Goal: Register for event/course

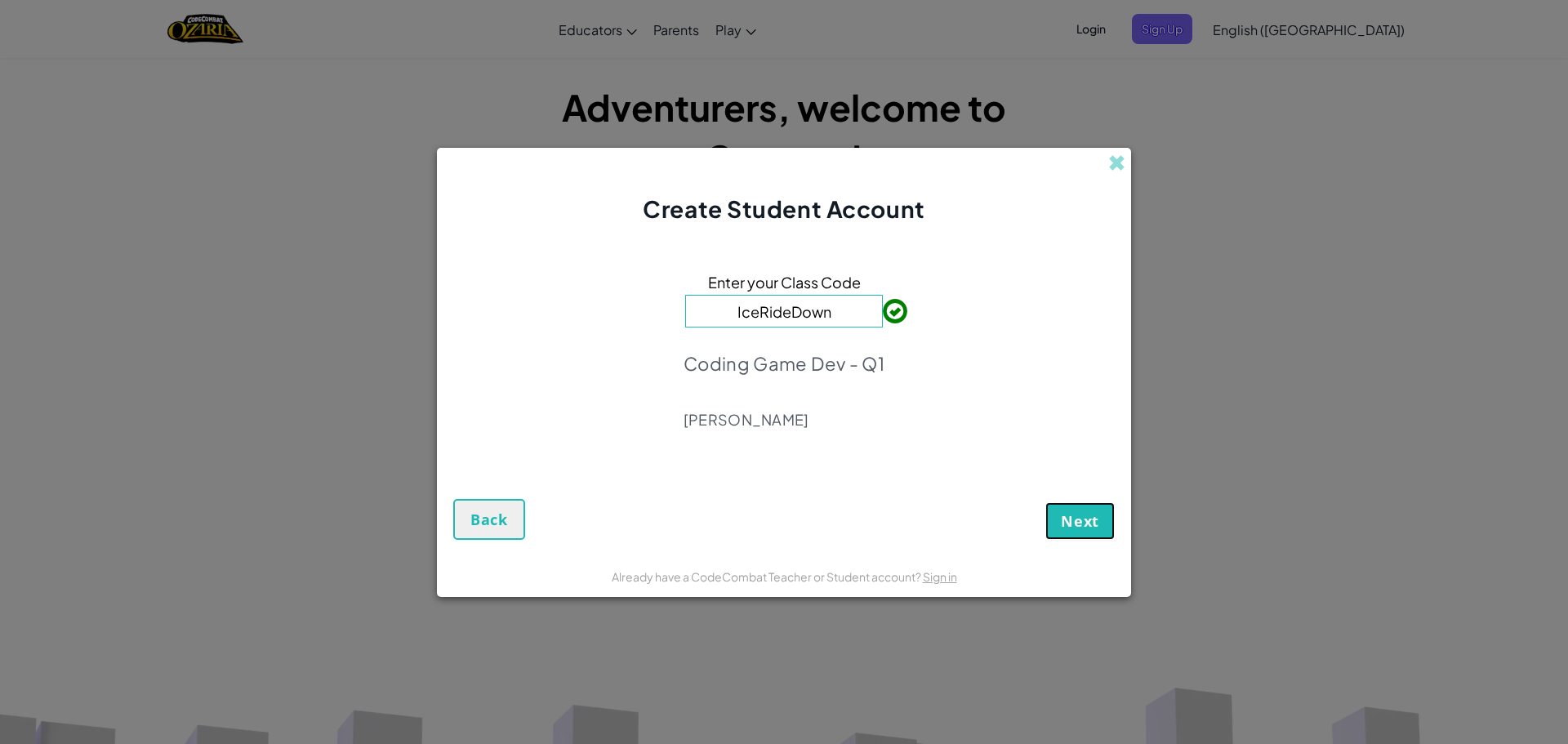
click at [1081, 509] on button "Next" at bounding box center [1079, 521] width 69 height 38
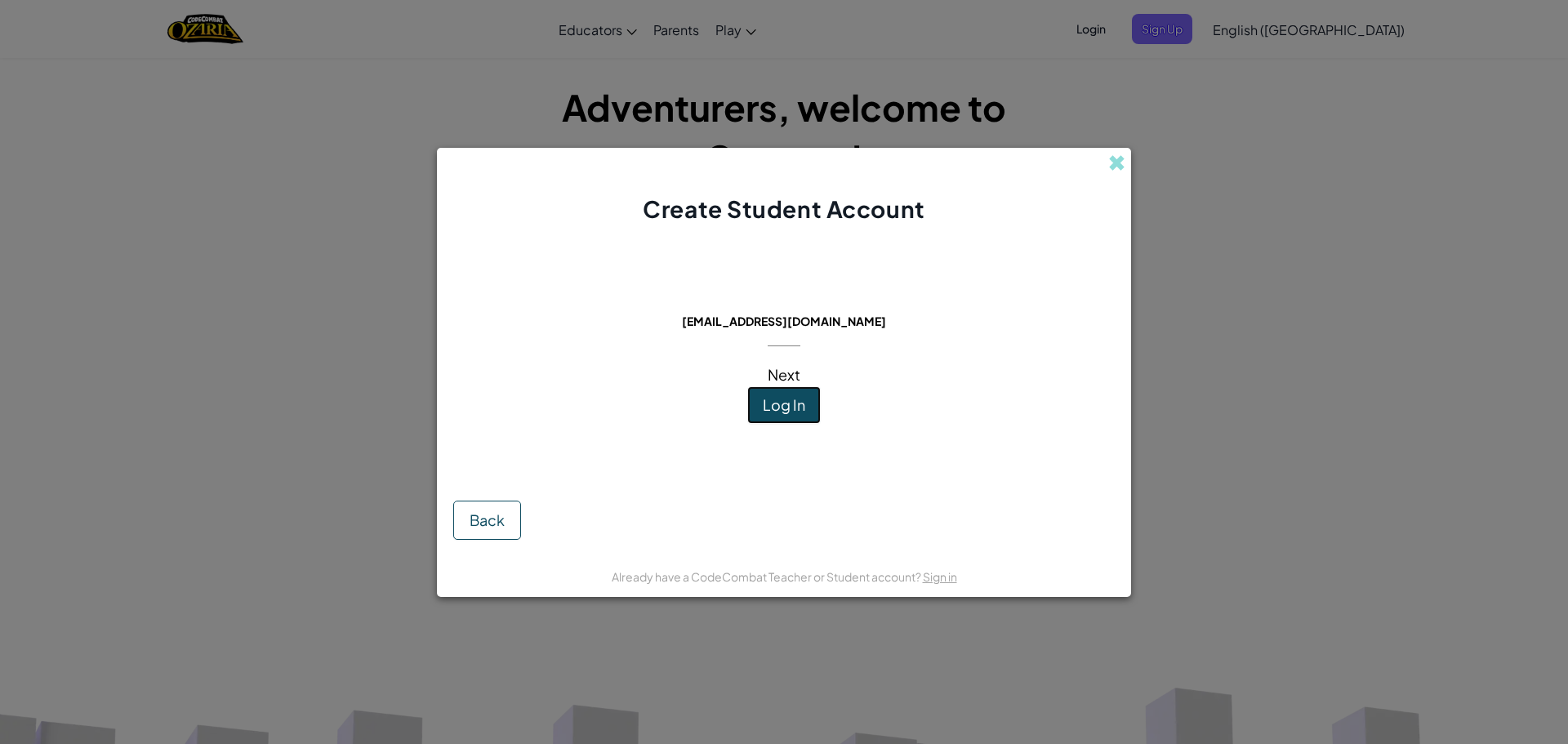
click at [775, 408] on span "Log In" at bounding box center [784, 405] width 43 height 18
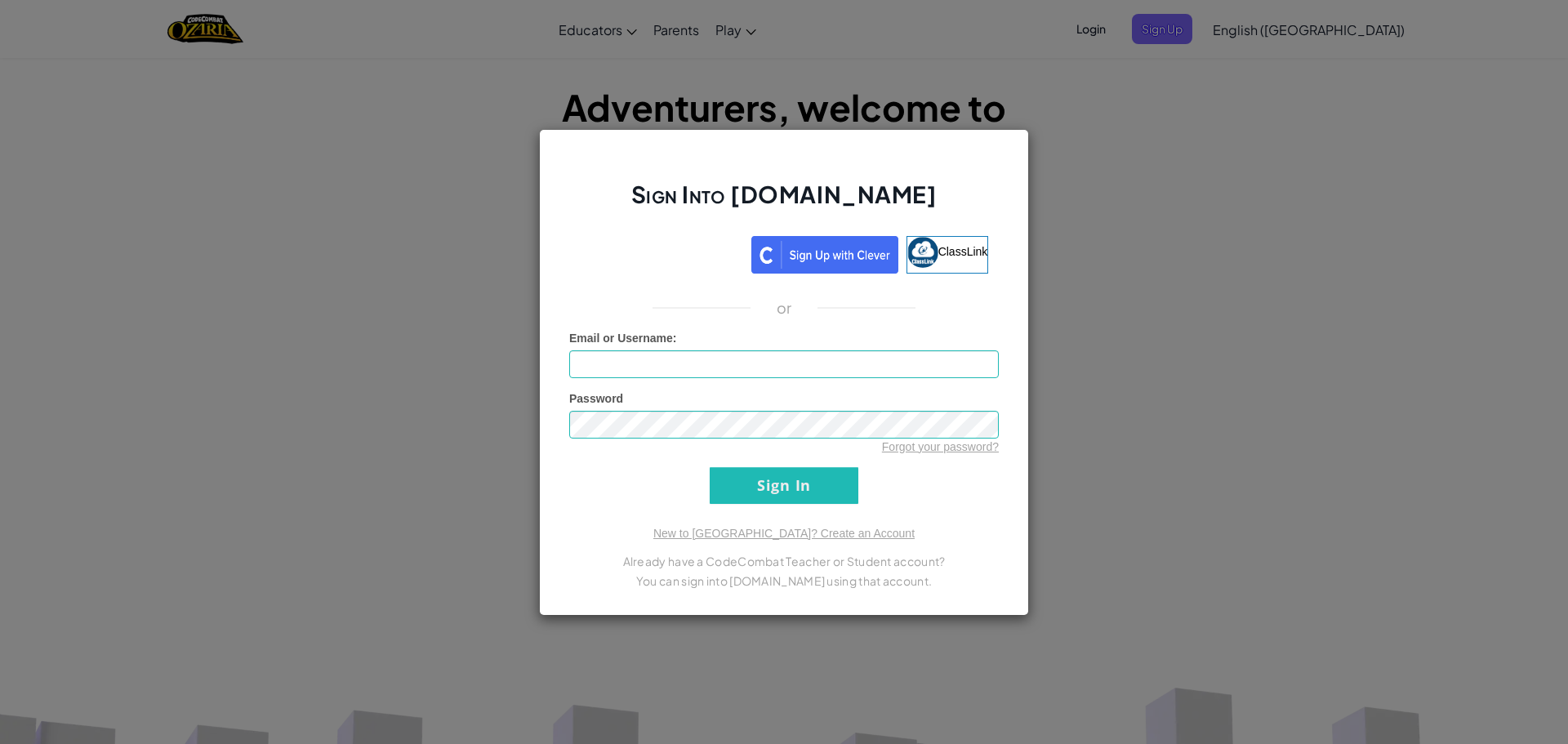
click at [1058, 222] on div "Sign Into [DOMAIN_NAME] ClassLink or Unknown Error Email or Username : Password…" at bounding box center [784, 372] width 1568 height 744
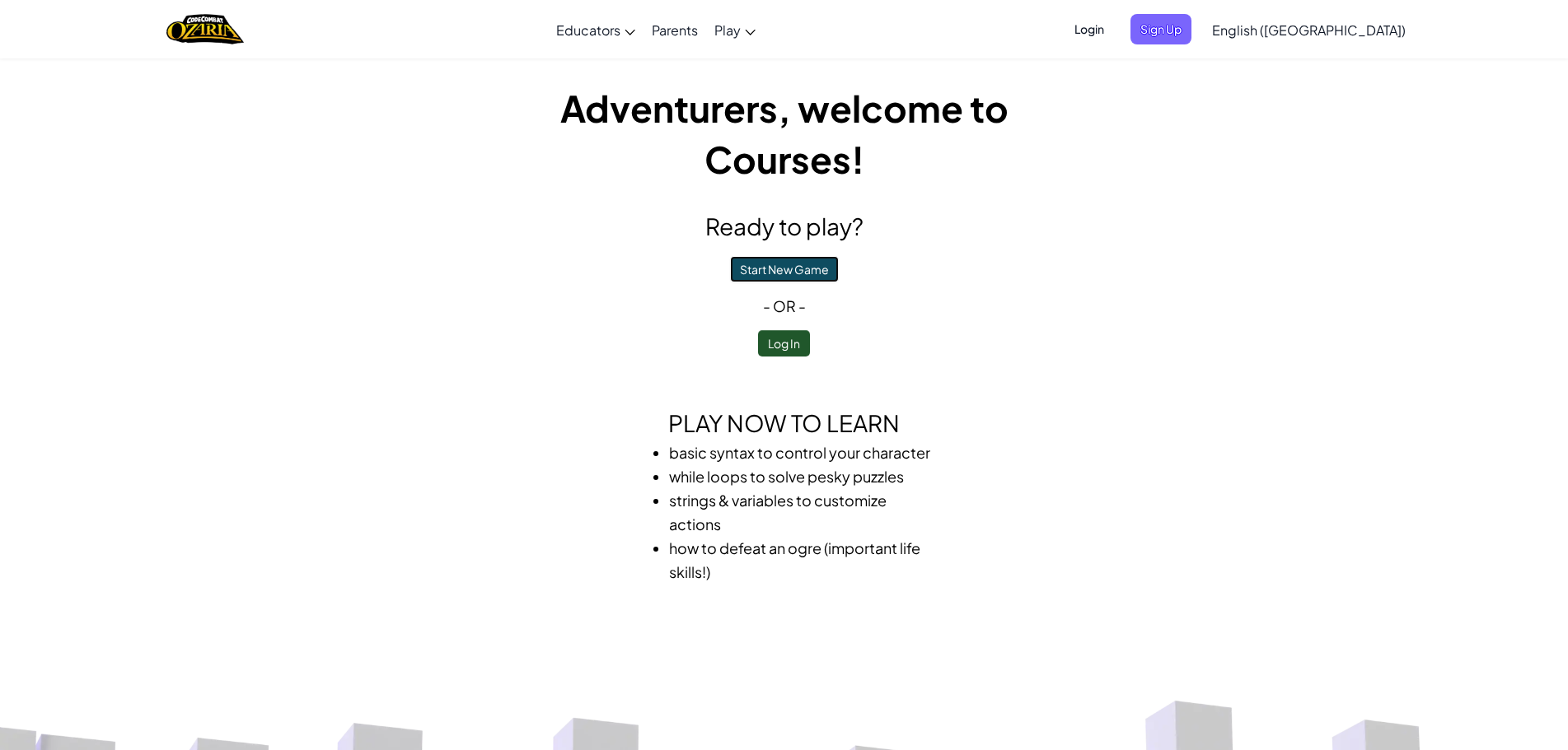
click at [784, 269] on button "Start New Game" at bounding box center [784, 269] width 109 height 26
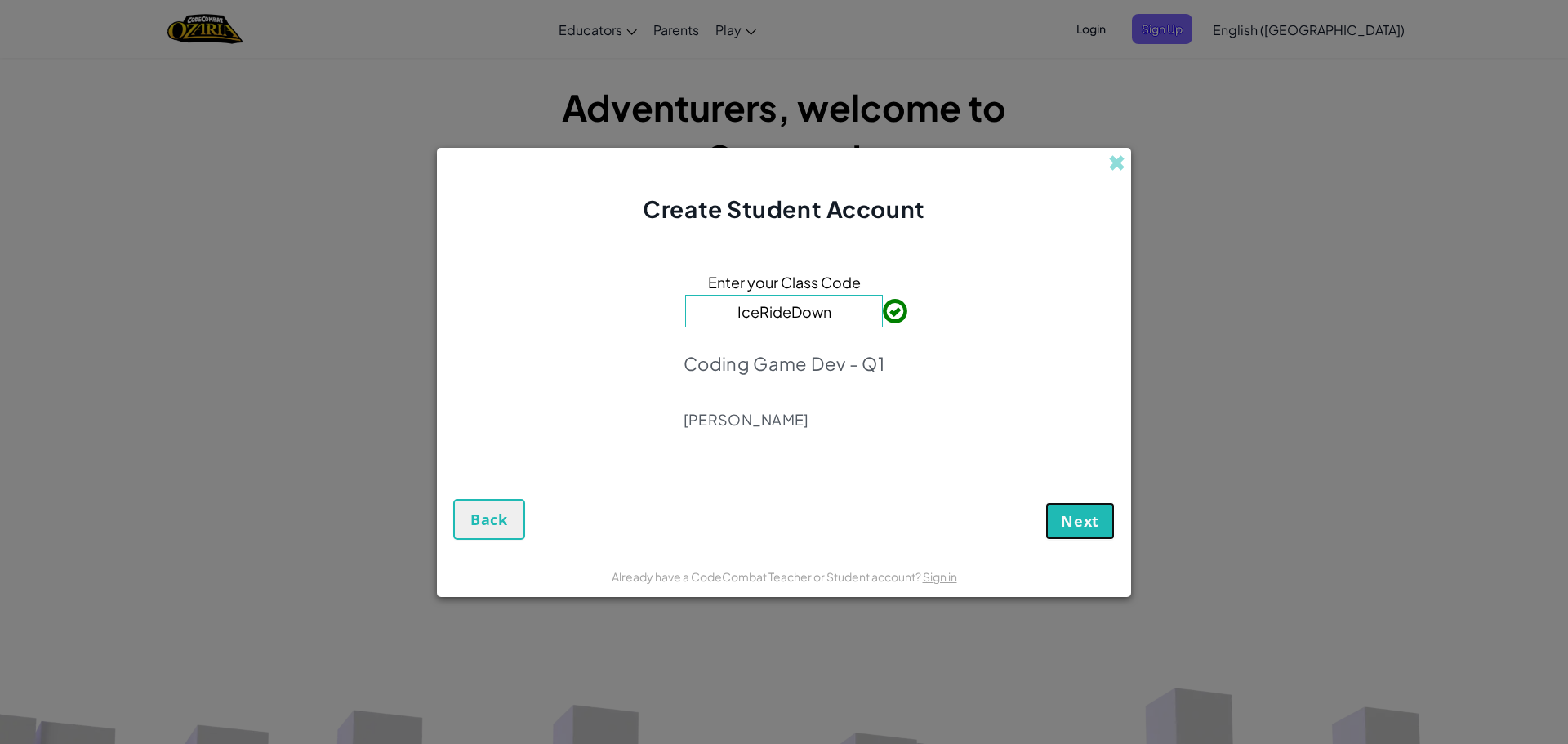
click at [1086, 518] on span "Next" at bounding box center [1080, 520] width 39 height 19
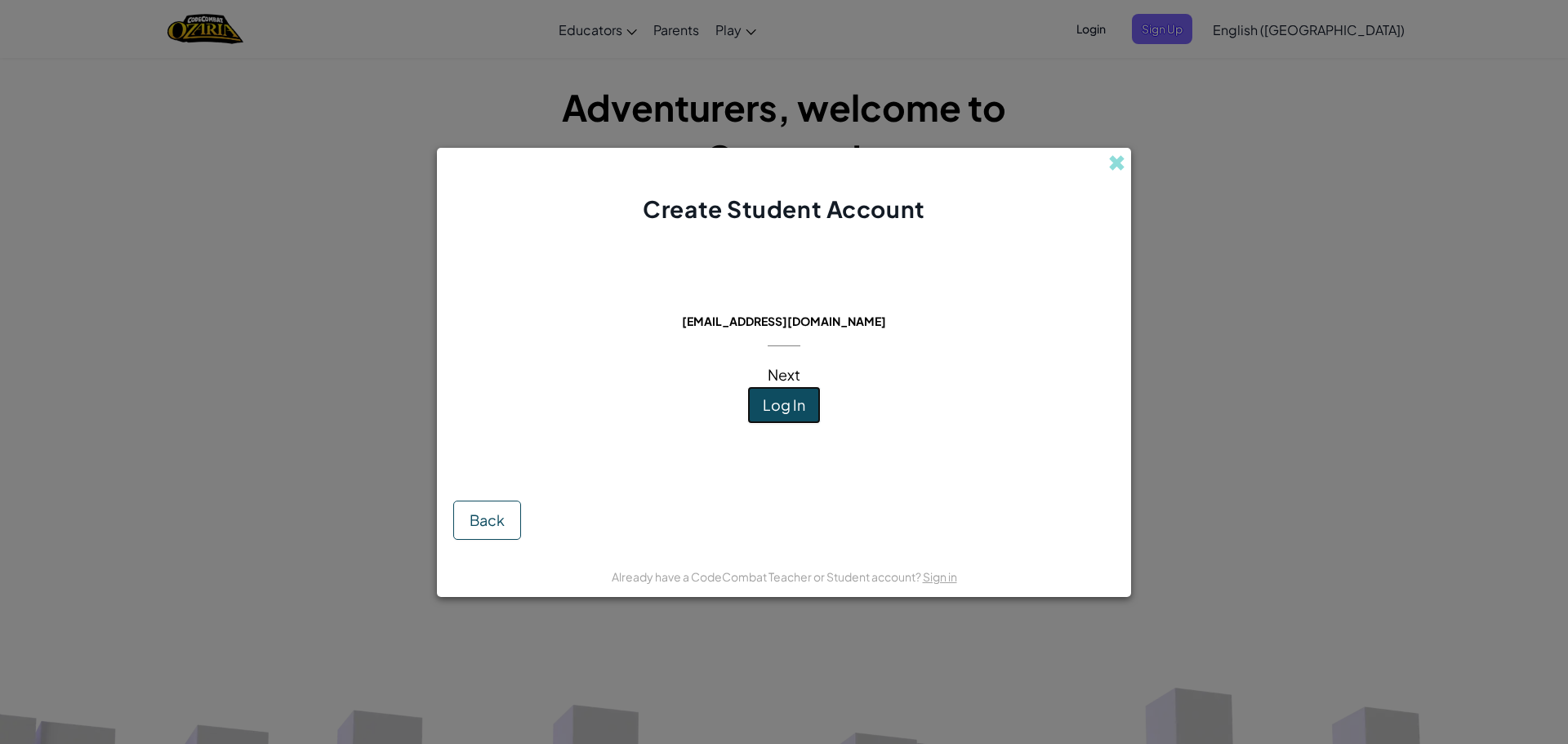
click at [790, 409] on span "Log In" at bounding box center [784, 405] width 43 height 18
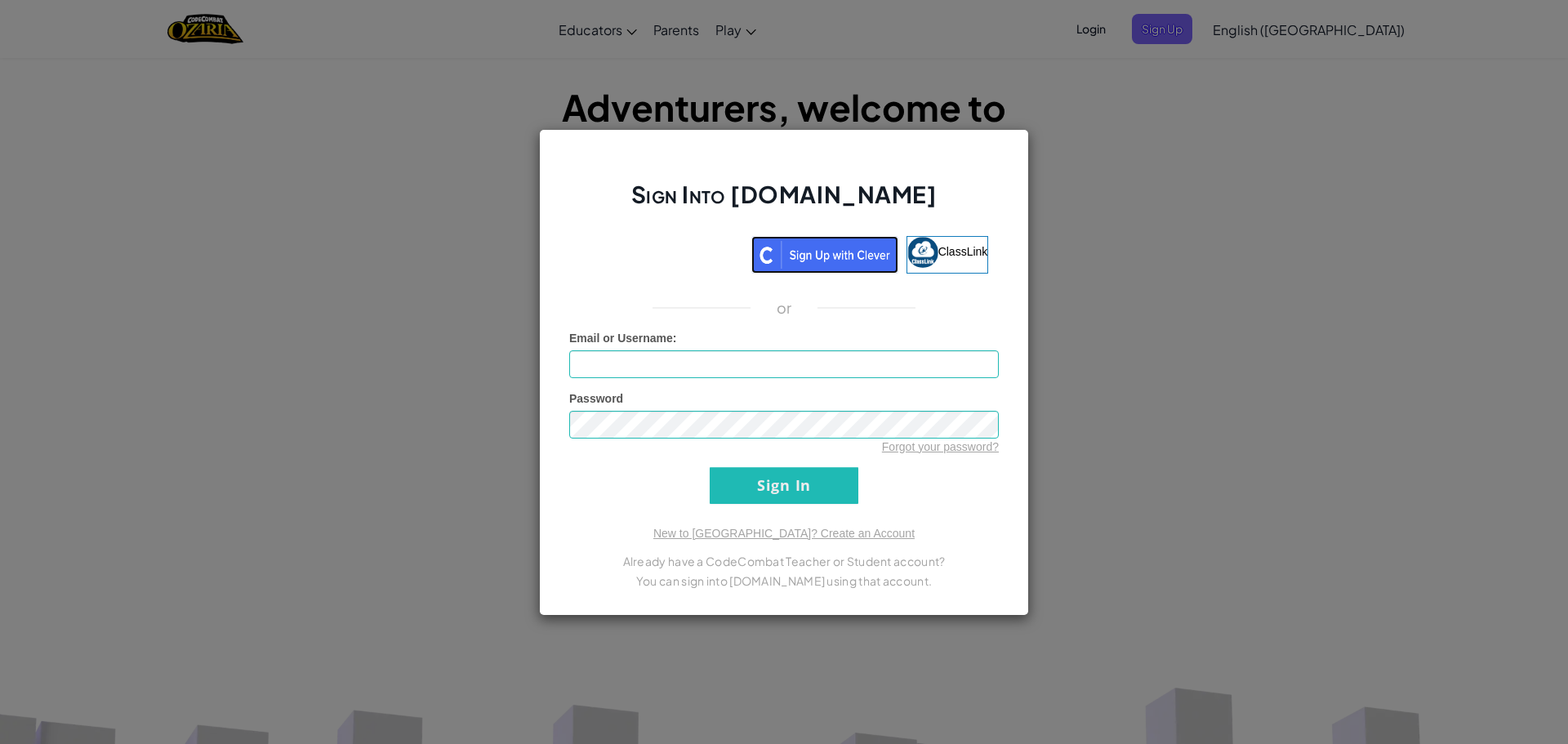
click at [820, 243] on img at bounding box center [824, 254] width 147 height 38
click at [1124, 520] on div "Sign Into [DOMAIN_NAME] ClassLink or Unknown Error Email or Username : Password…" at bounding box center [784, 372] width 1568 height 744
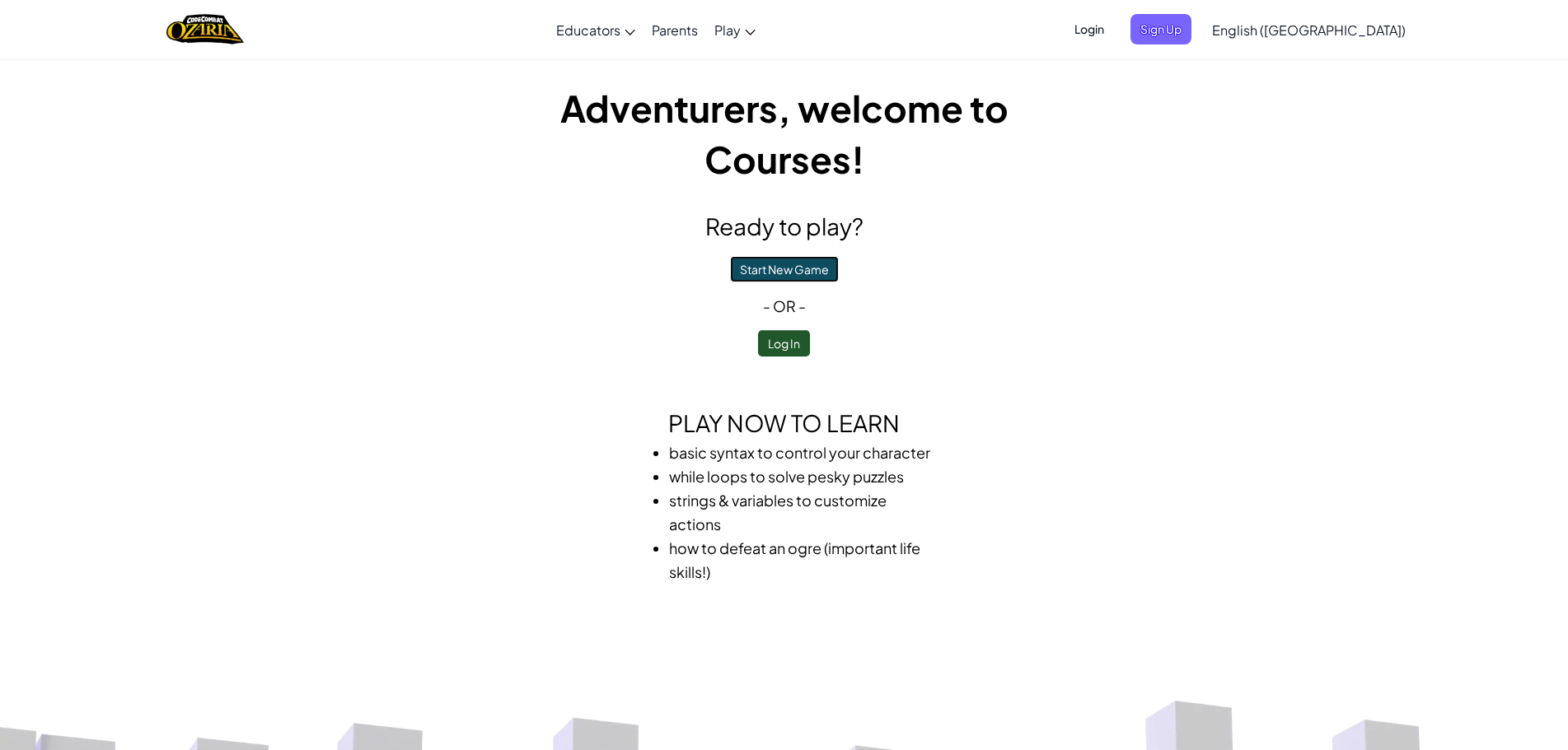
click at [801, 265] on button "Start New Game" at bounding box center [784, 269] width 109 height 26
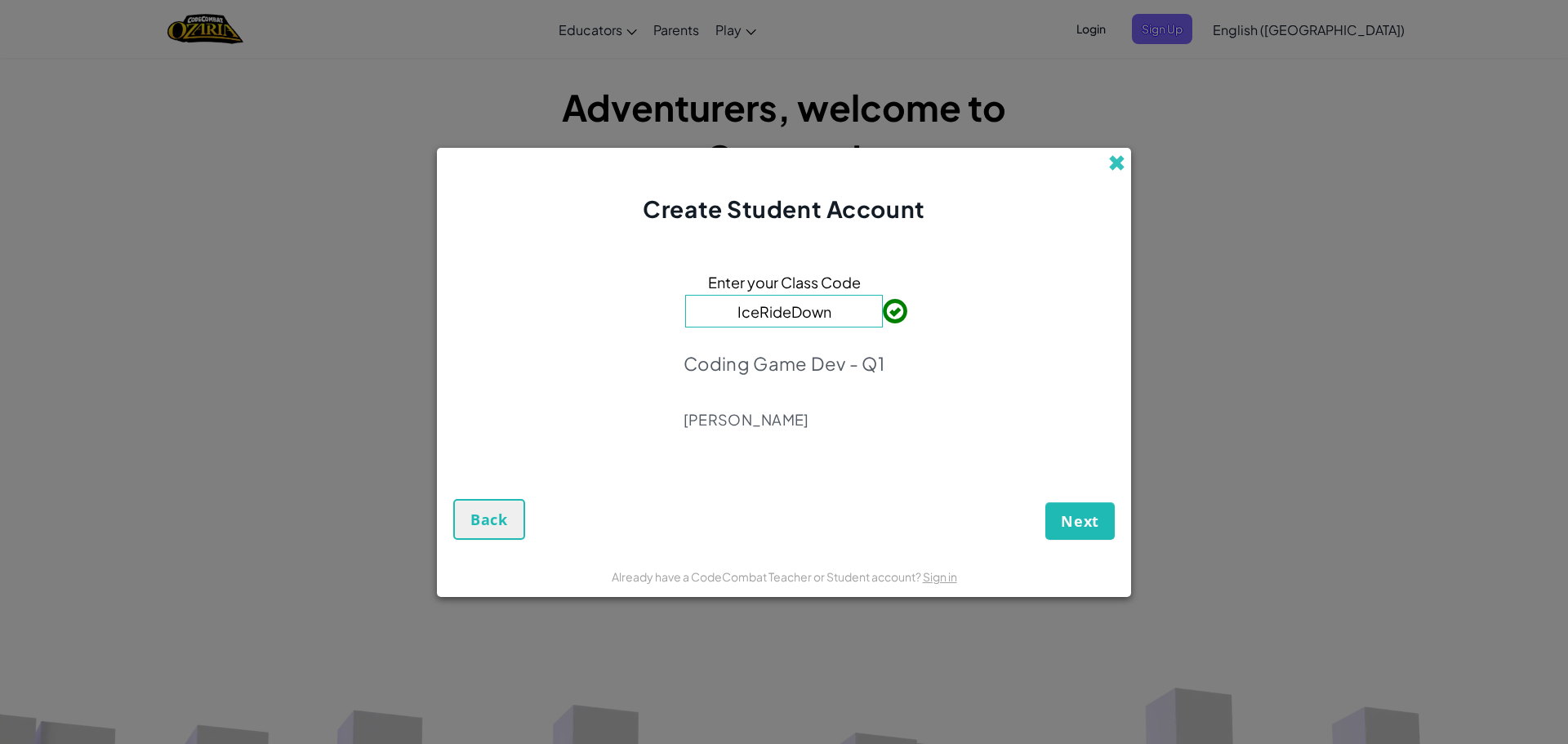
click at [1114, 172] on span at bounding box center [1116, 163] width 18 height 18
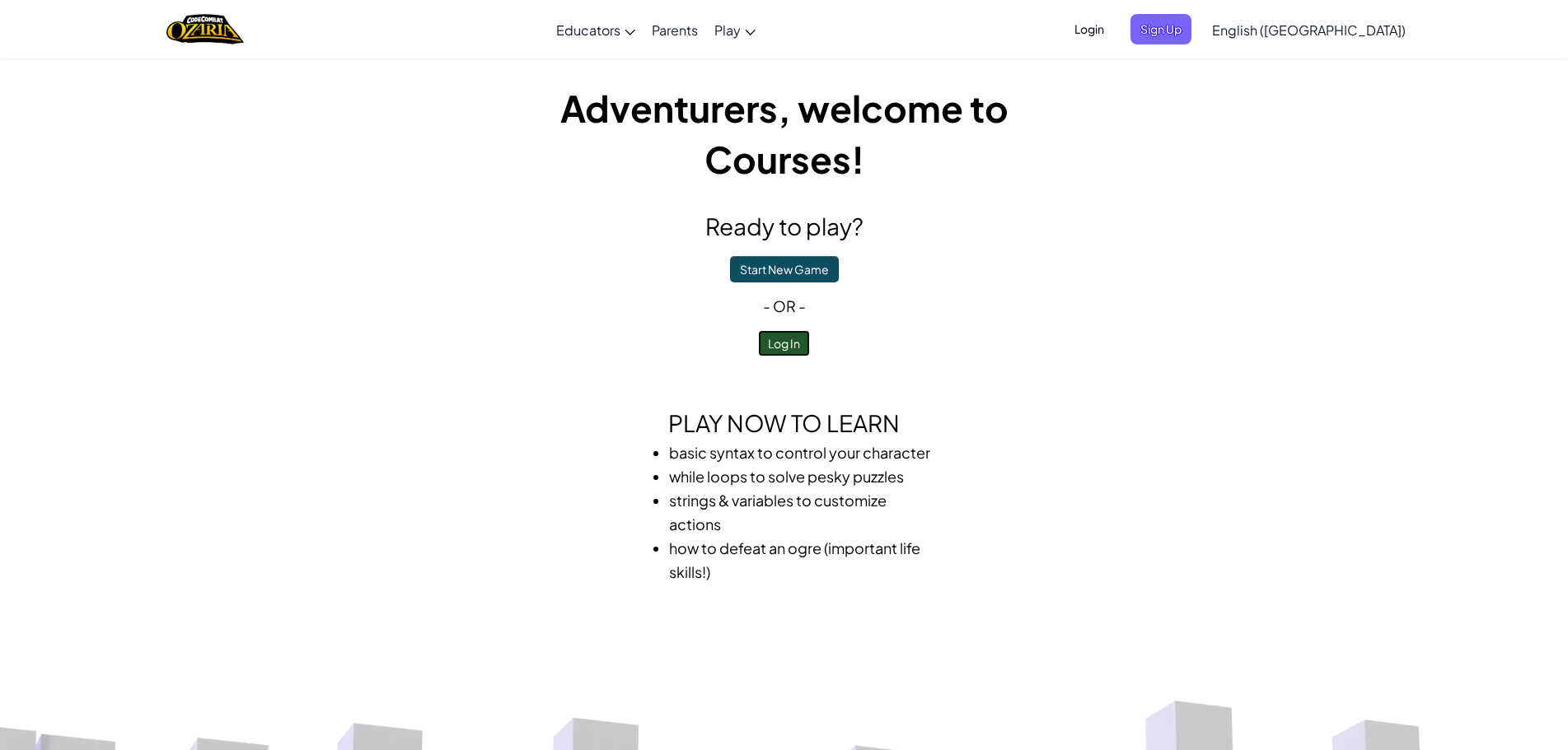
click at [776, 331] on button "Log In" at bounding box center [784, 343] width 52 height 26
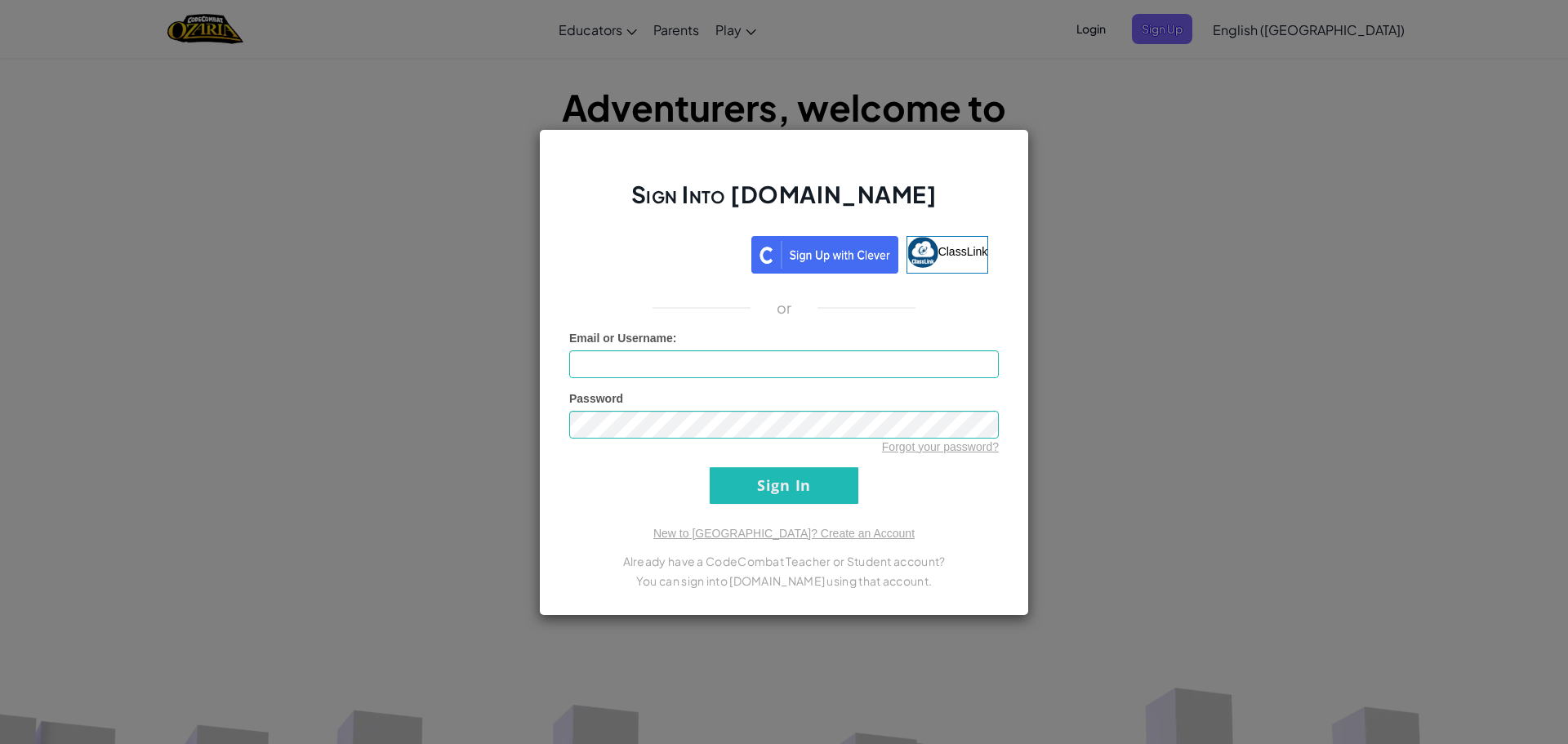
click at [1072, 232] on div "Sign Into [DOMAIN_NAME] ClassLink or Unknown Error Email or Username : Password…" at bounding box center [784, 372] width 1568 height 744
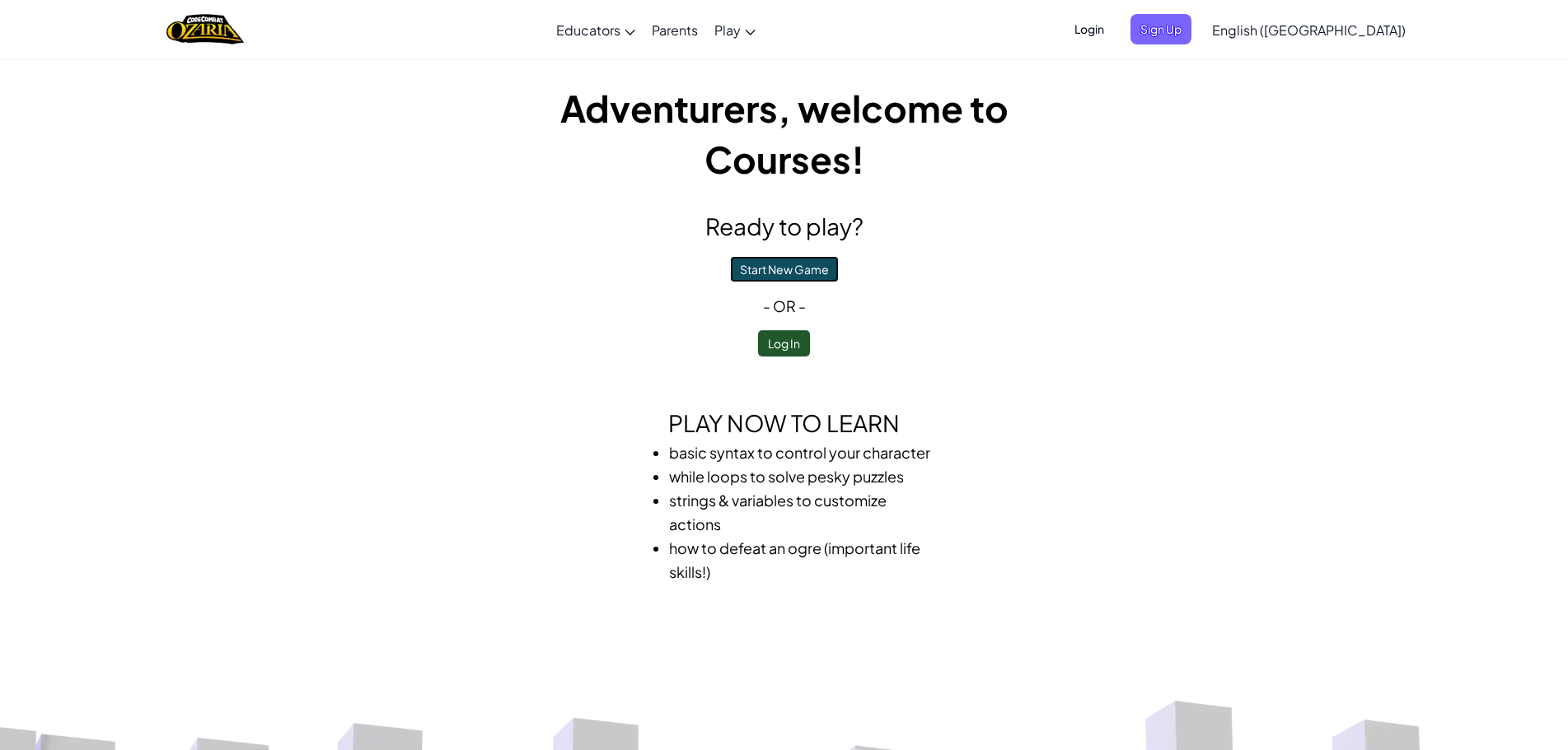
click at [771, 259] on button "Start New Game" at bounding box center [784, 269] width 109 height 26
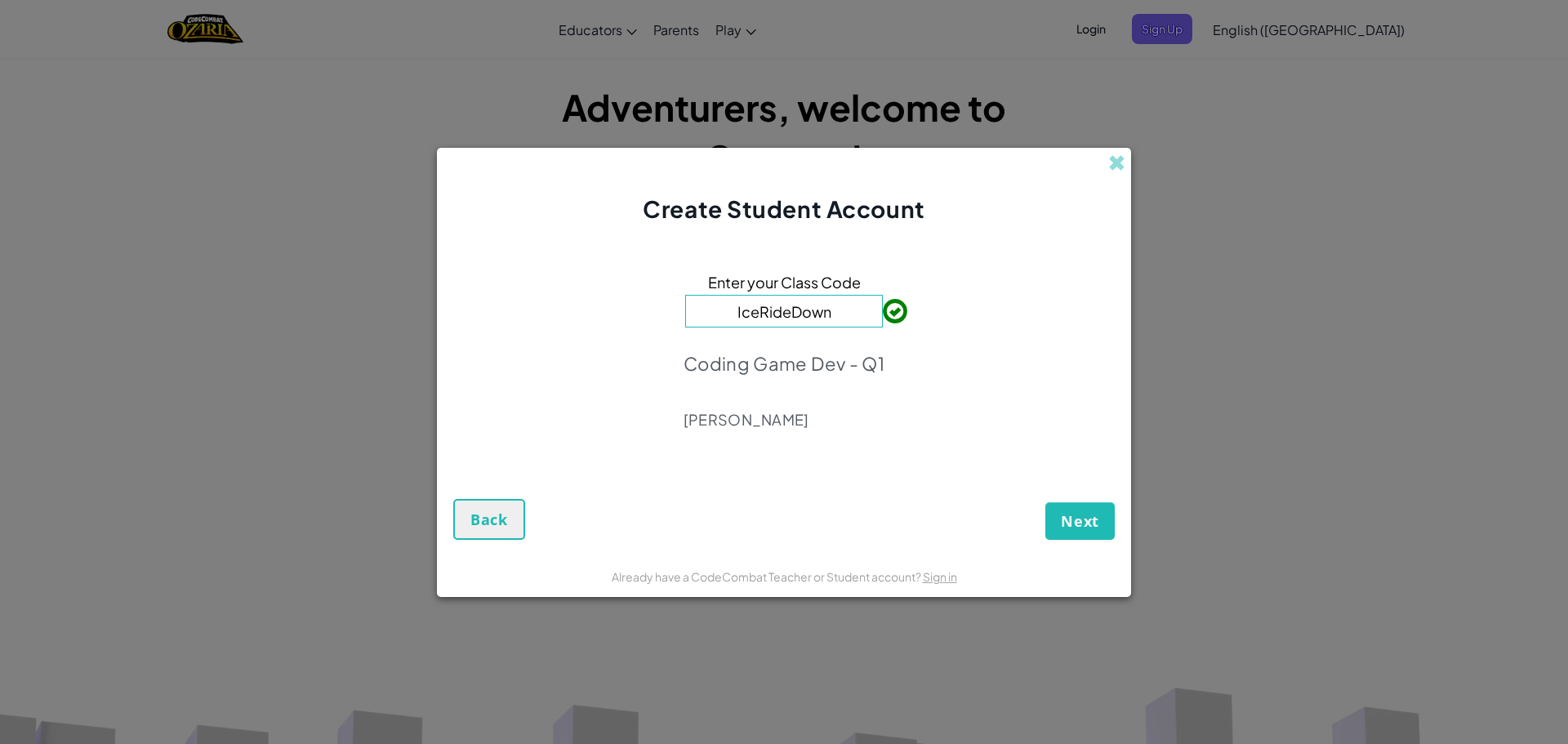
drag, startPoint x: 1112, startPoint y: 160, endPoint x: 1149, endPoint y: 80, distance: 88.1
drag, startPoint x: 1149, startPoint y: 80, endPoint x: 1026, endPoint y: 249, distance: 209.0
click at [1026, 249] on div "Enter your Class Code IceRideDown Coding Game Dev - Q1 Boubaker Aloui" at bounding box center [784, 356] width 662 height 228
click at [1121, 154] on span at bounding box center [1116, 163] width 18 height 18
